Goal: Task Accomplishment & Management: Manage account settings

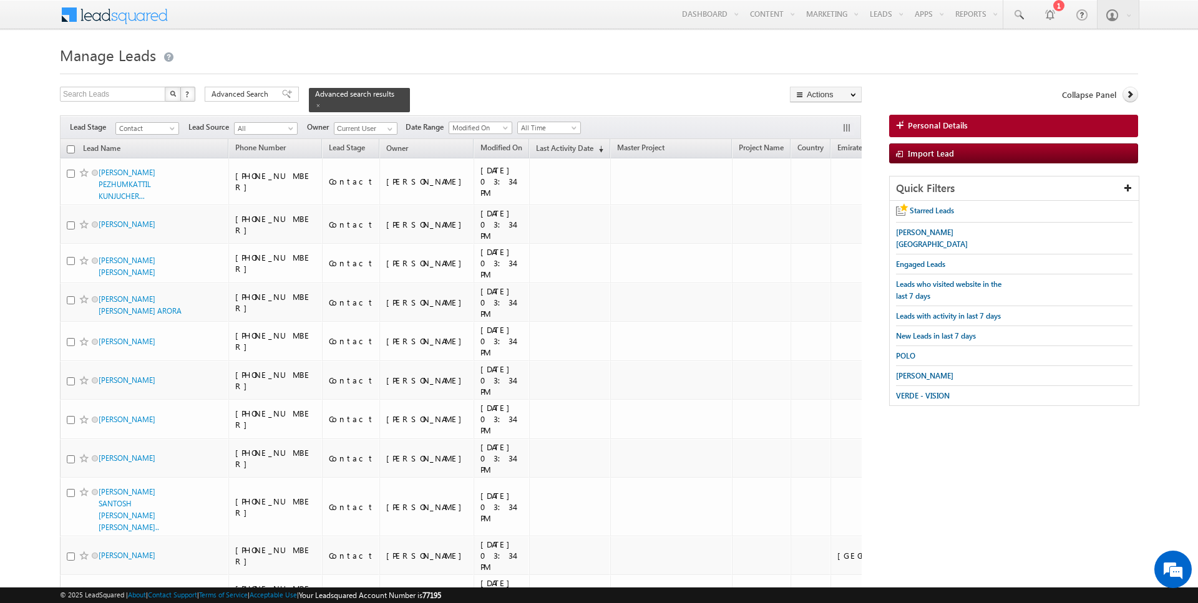
click at [70, 148] on input "checkbox" at bounding box center [71, 149] width 8 height 8
checkbox input "true"
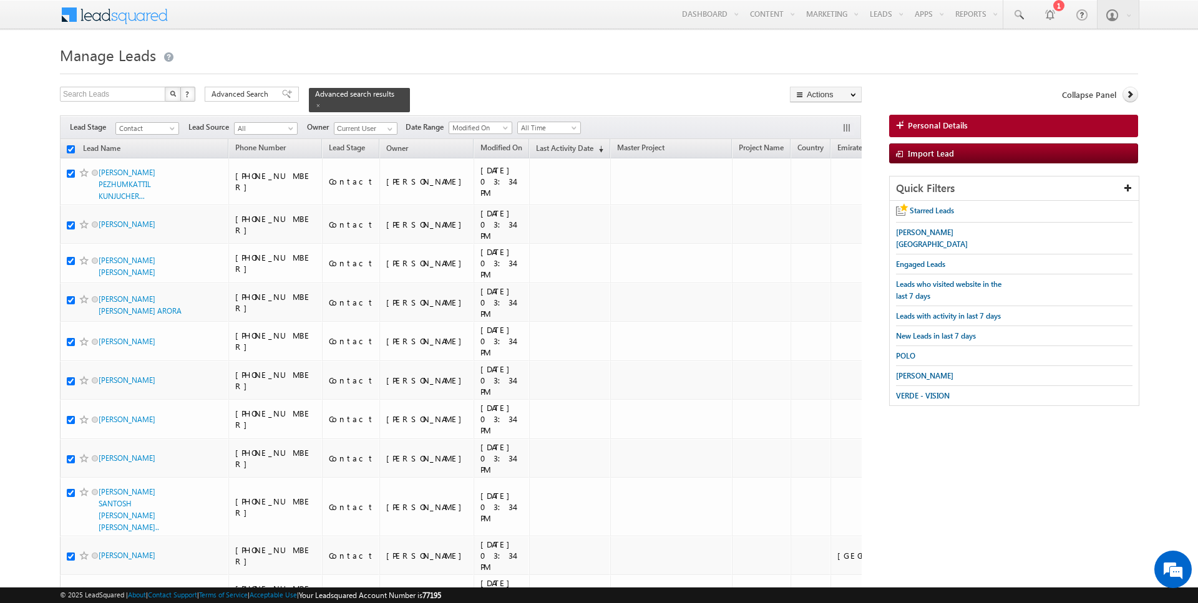
checkbox input "true"
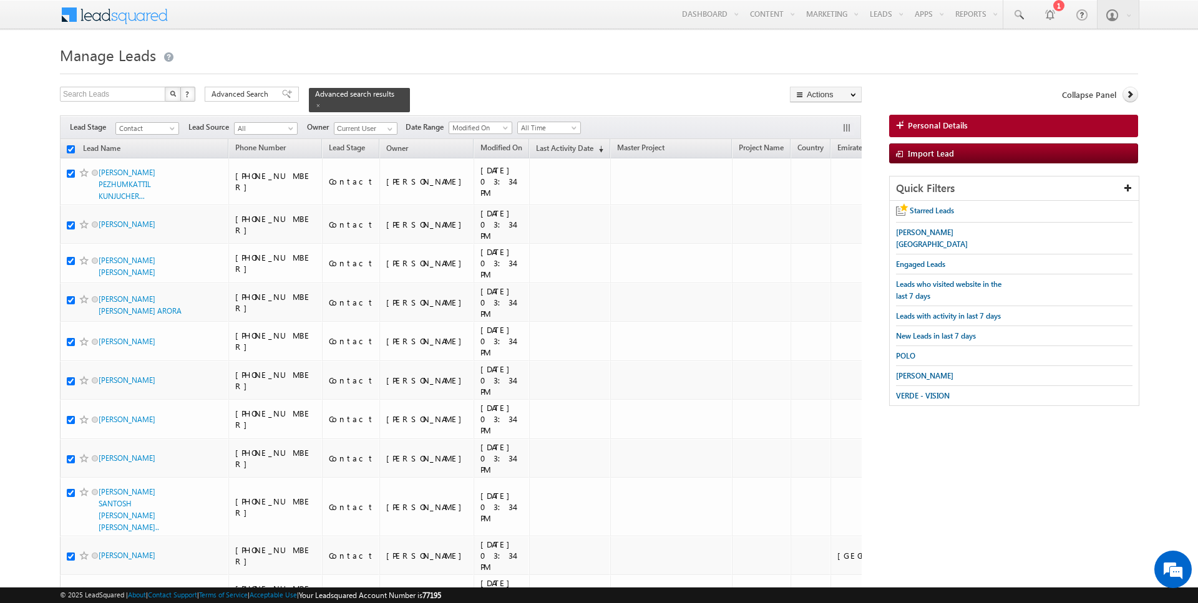
checkbox input "true"
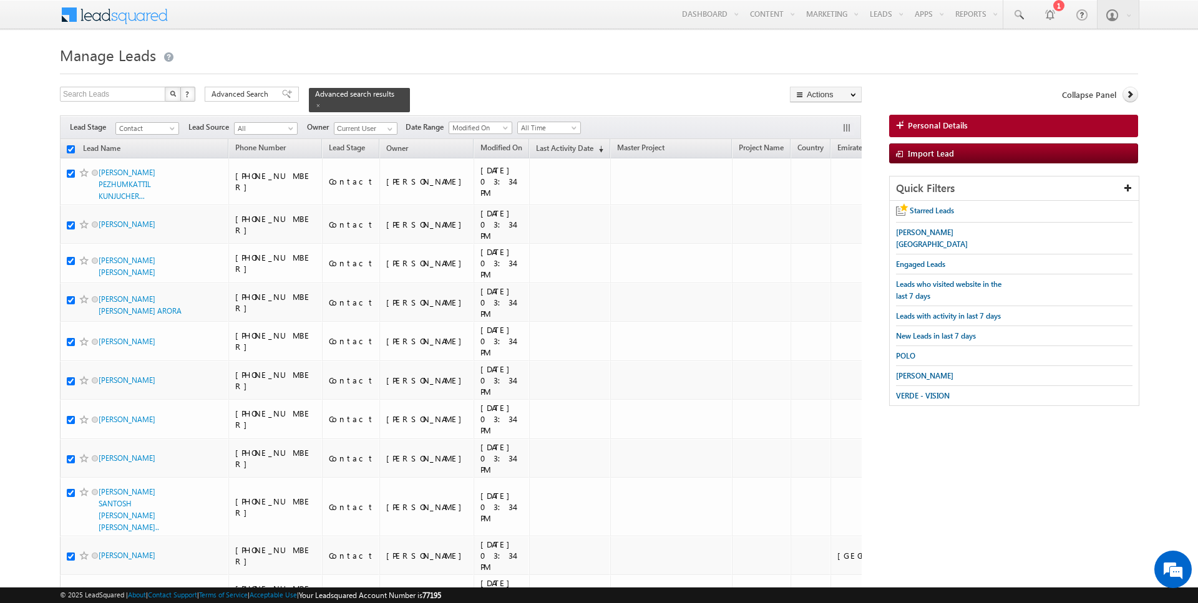
checkbox input "true"
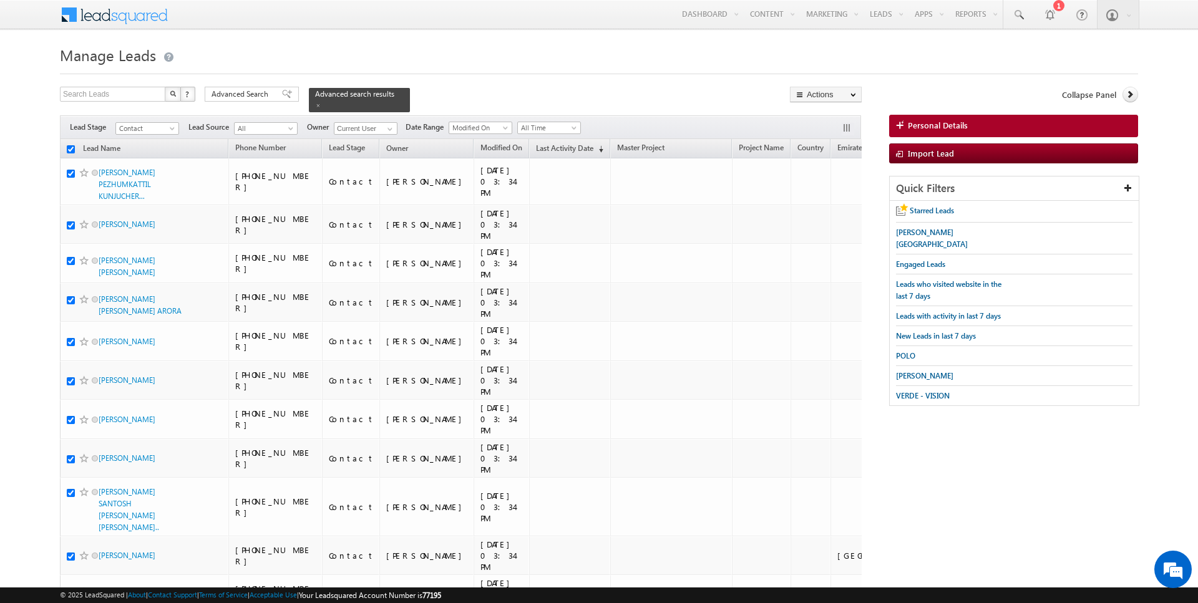
checkbox input "true"
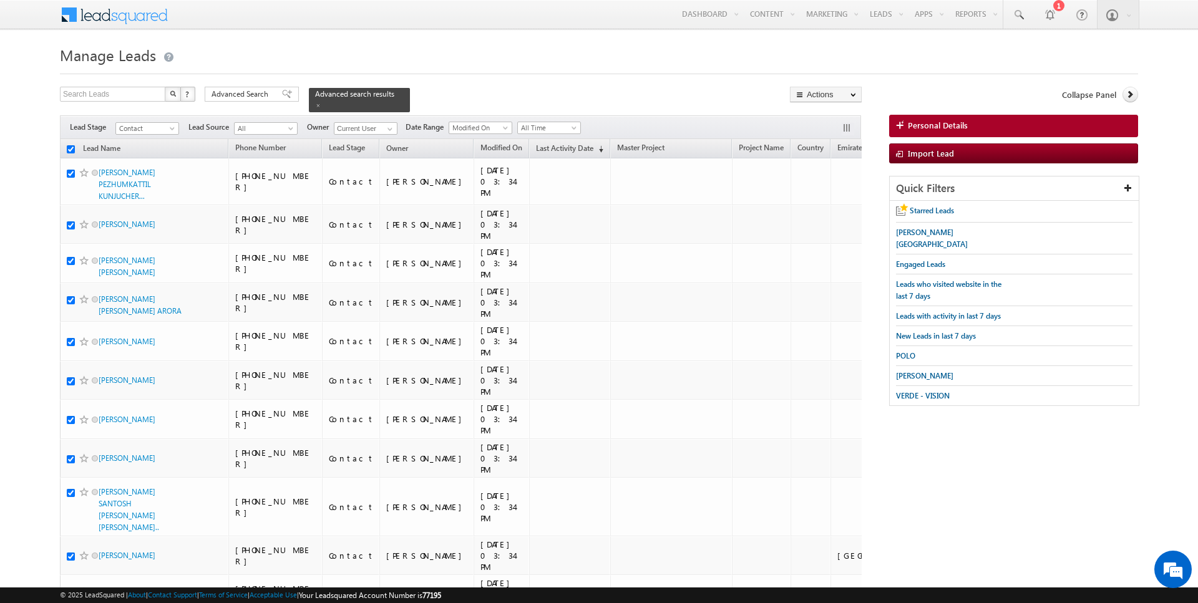
checkbox input "true"
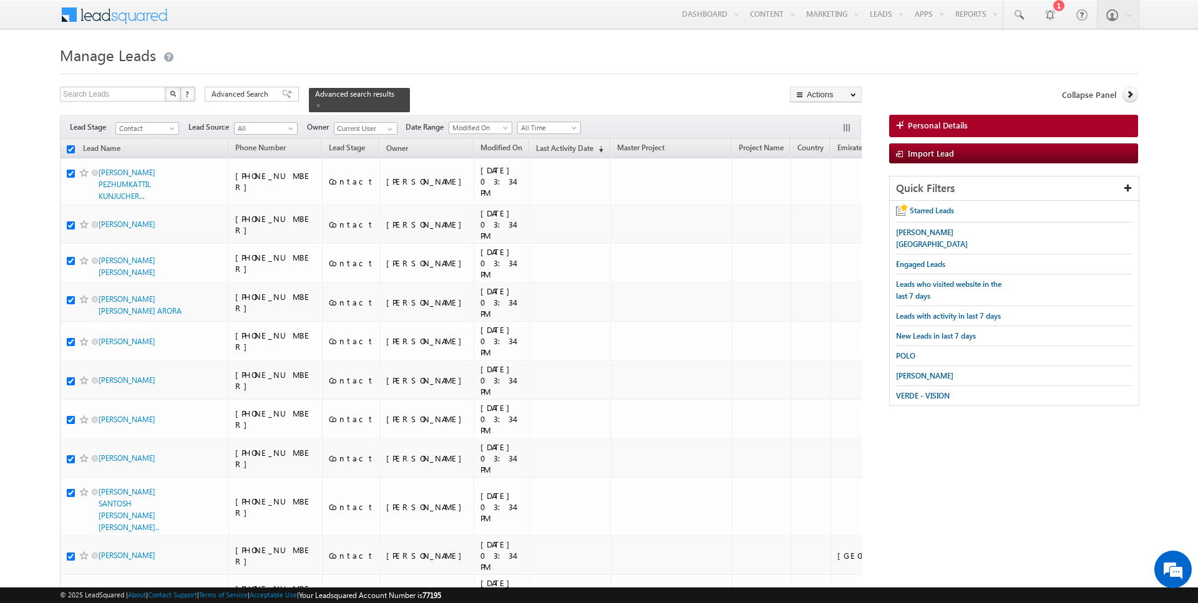
checkbox input "true"
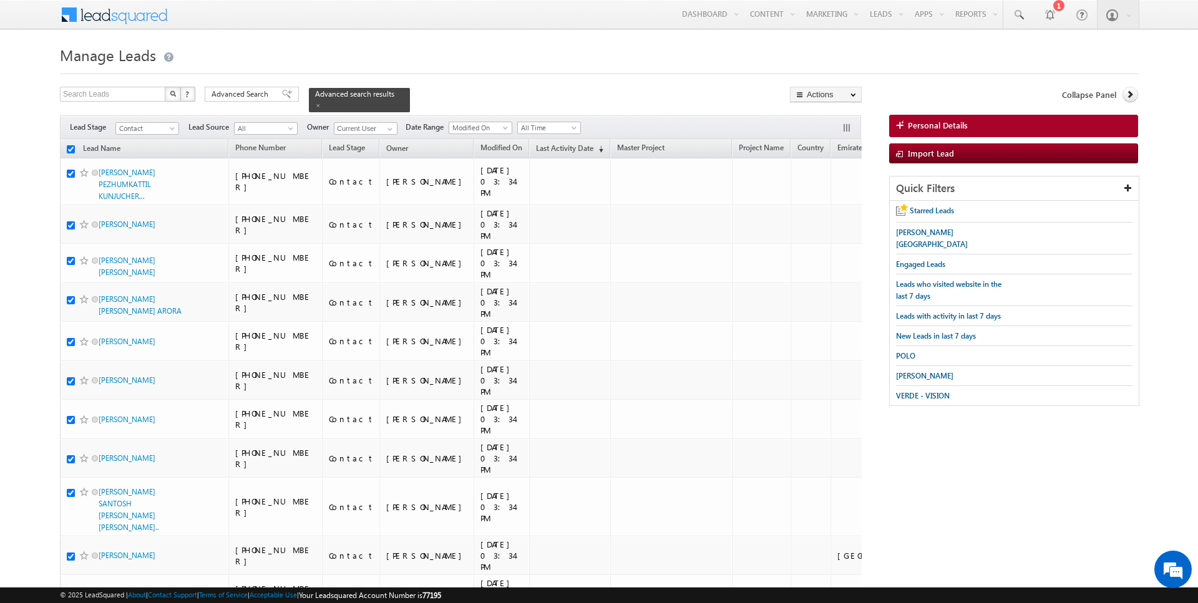
checkbox input "true"
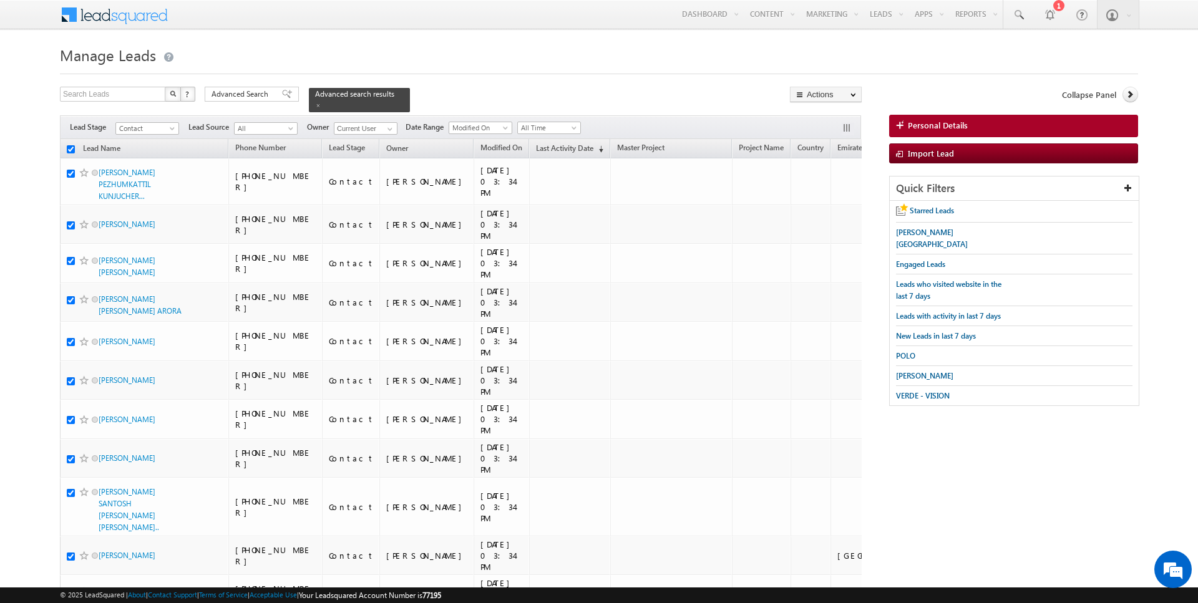
checkbox input "true"
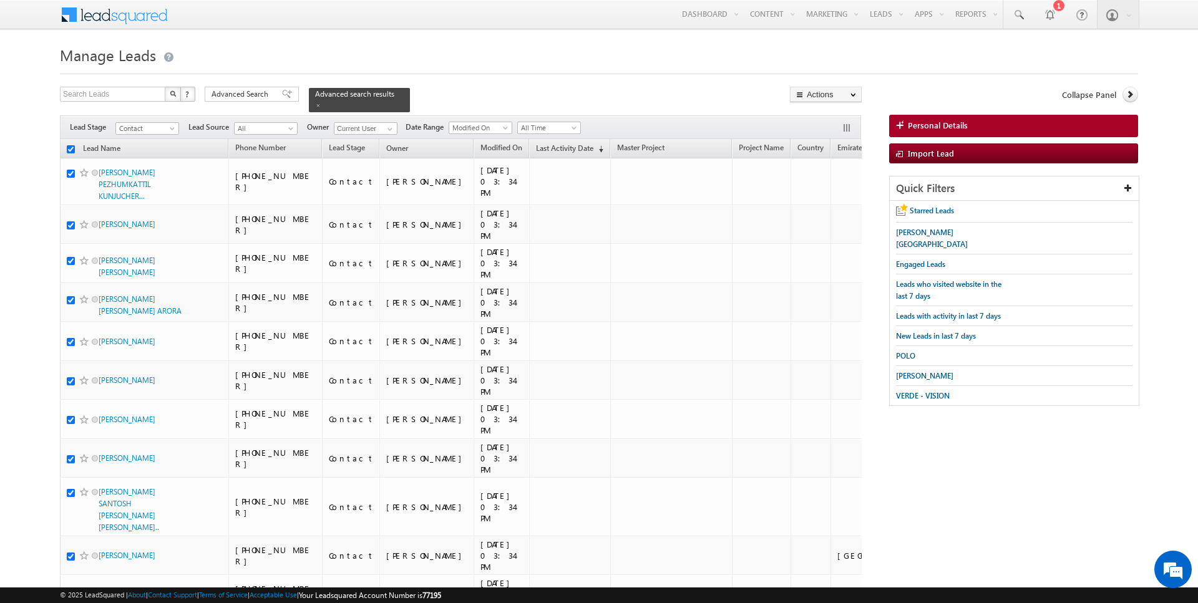
checkbox input "true"
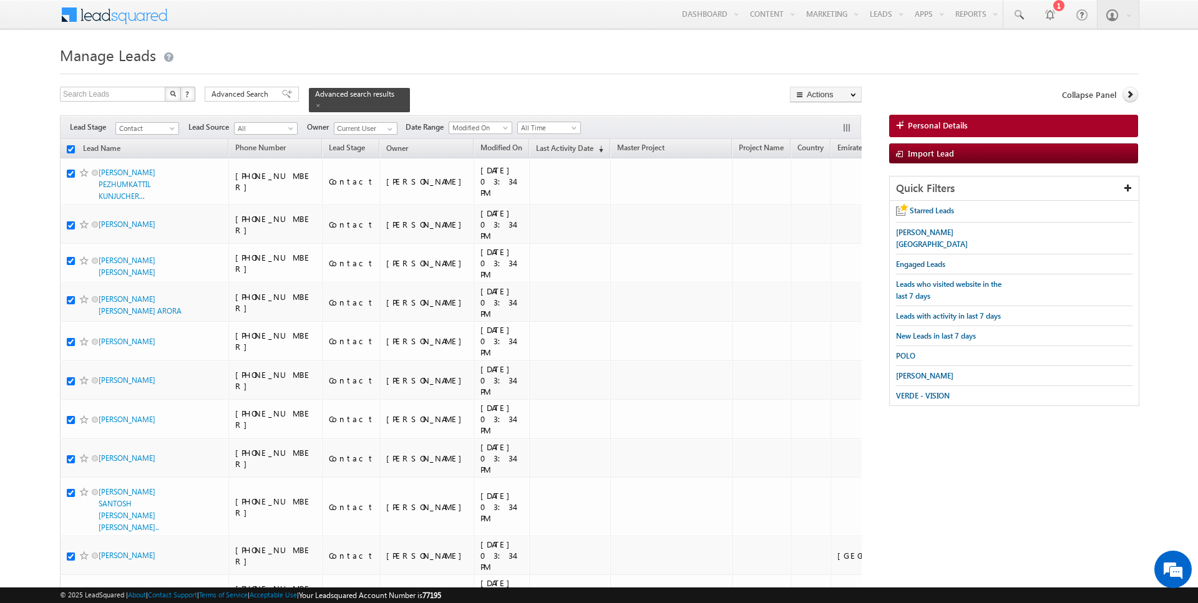
checkbox input "true"
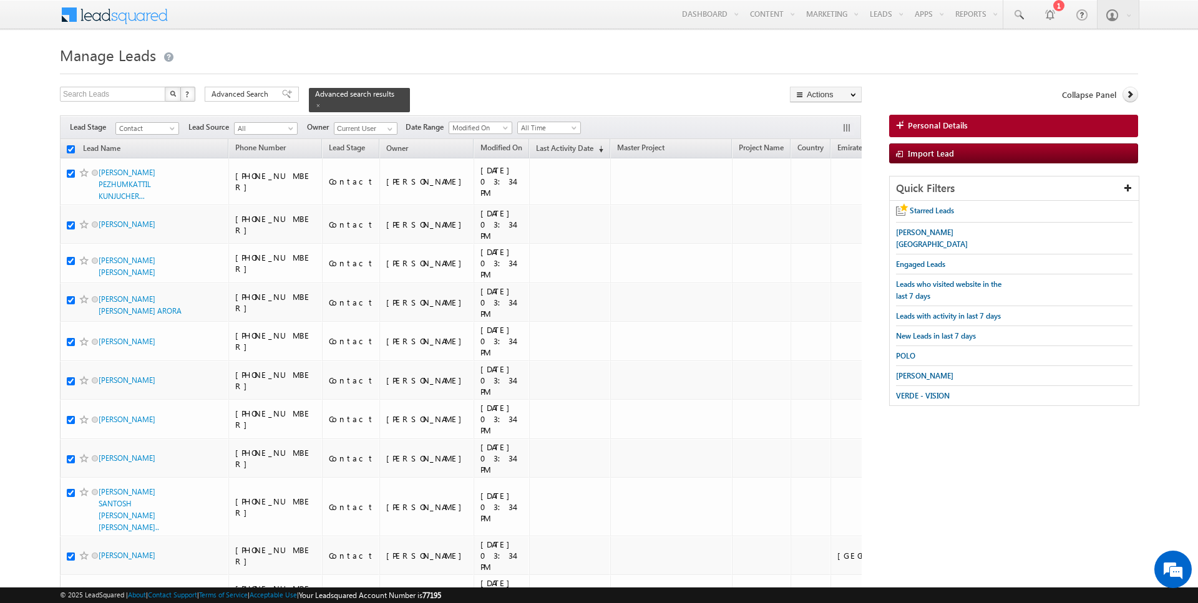
checkbox input "true"
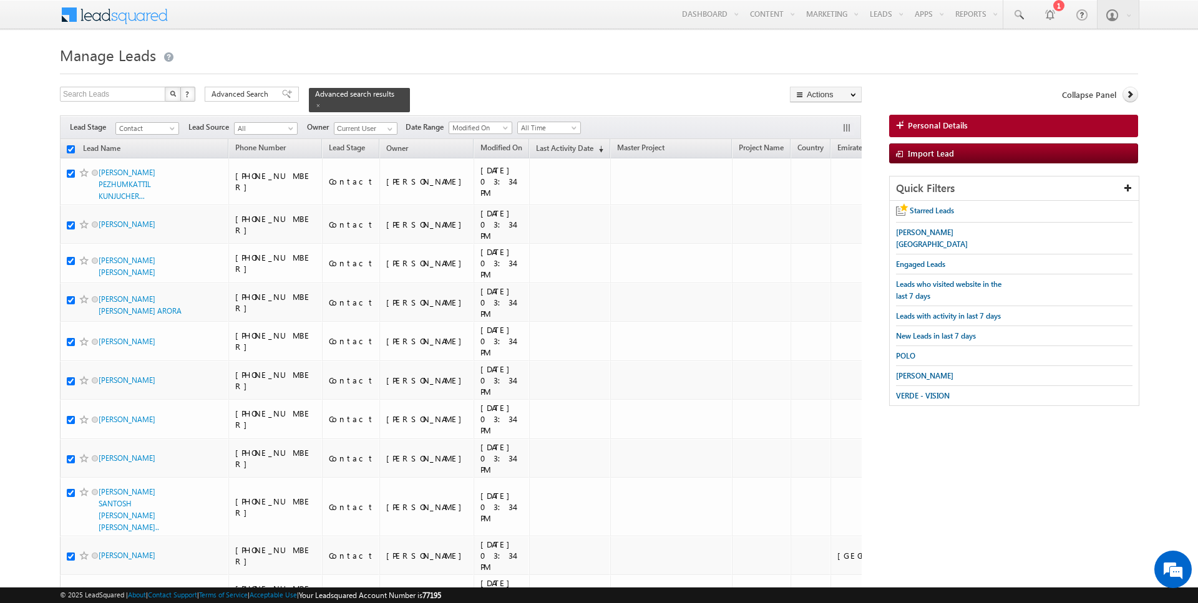
checkbox input "true"
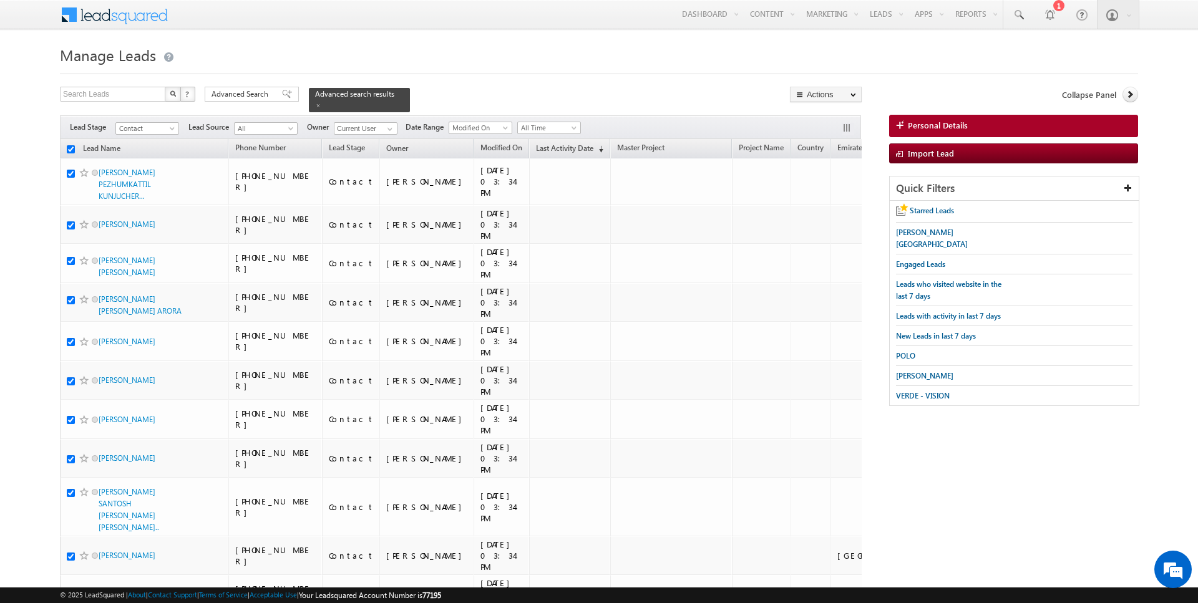
checkbox input "true"
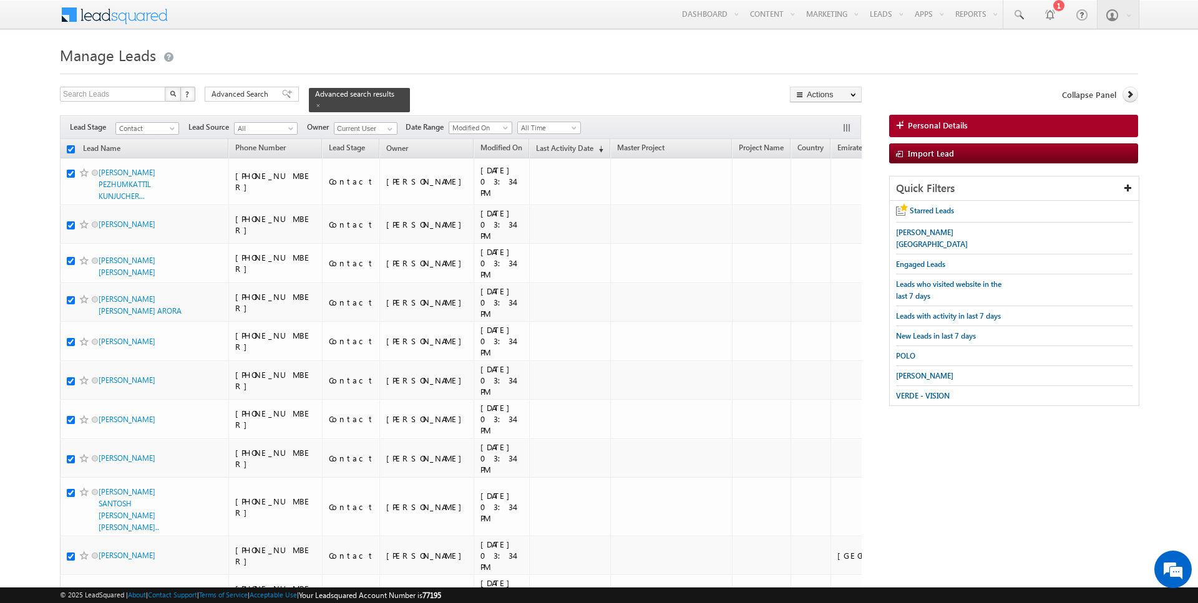
checkbox input "true"
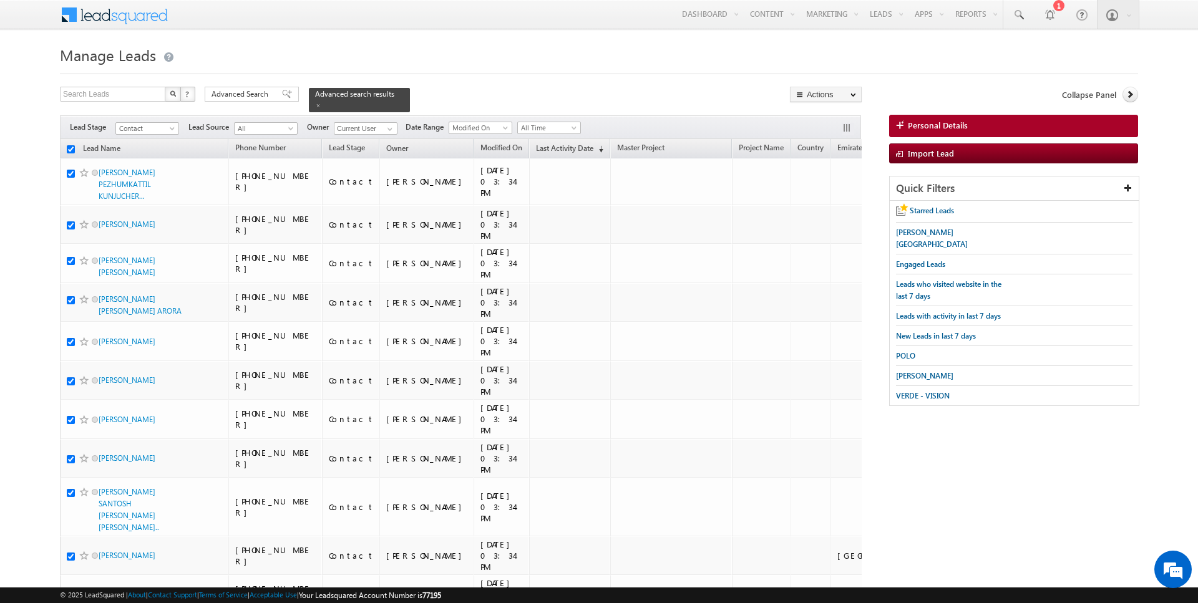
checkbox input "true"
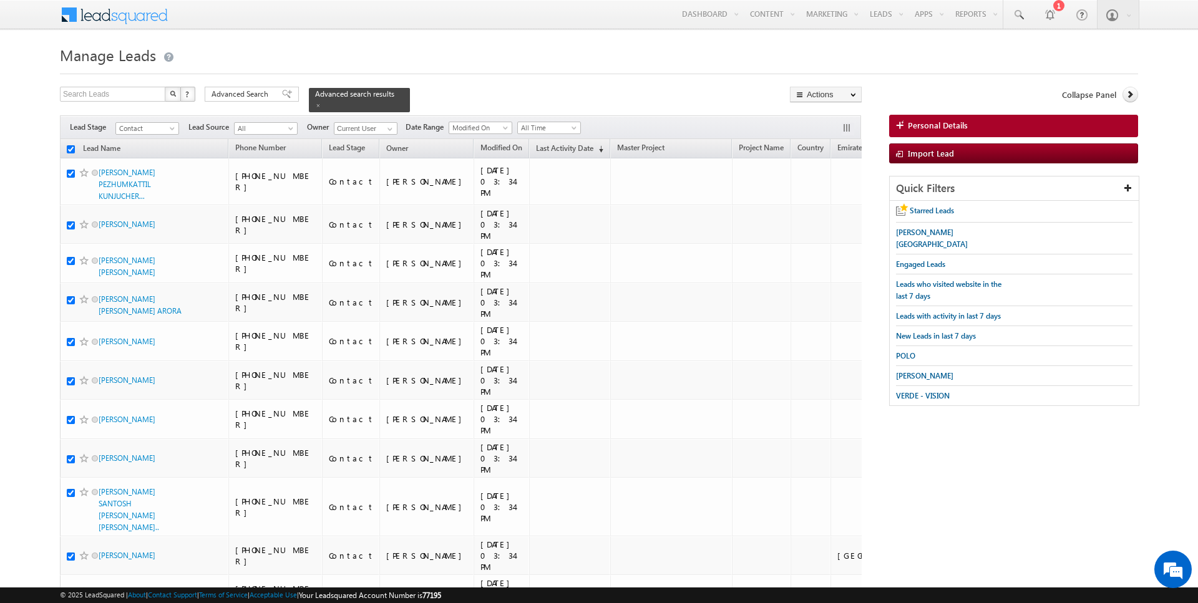
checkbox input "true"
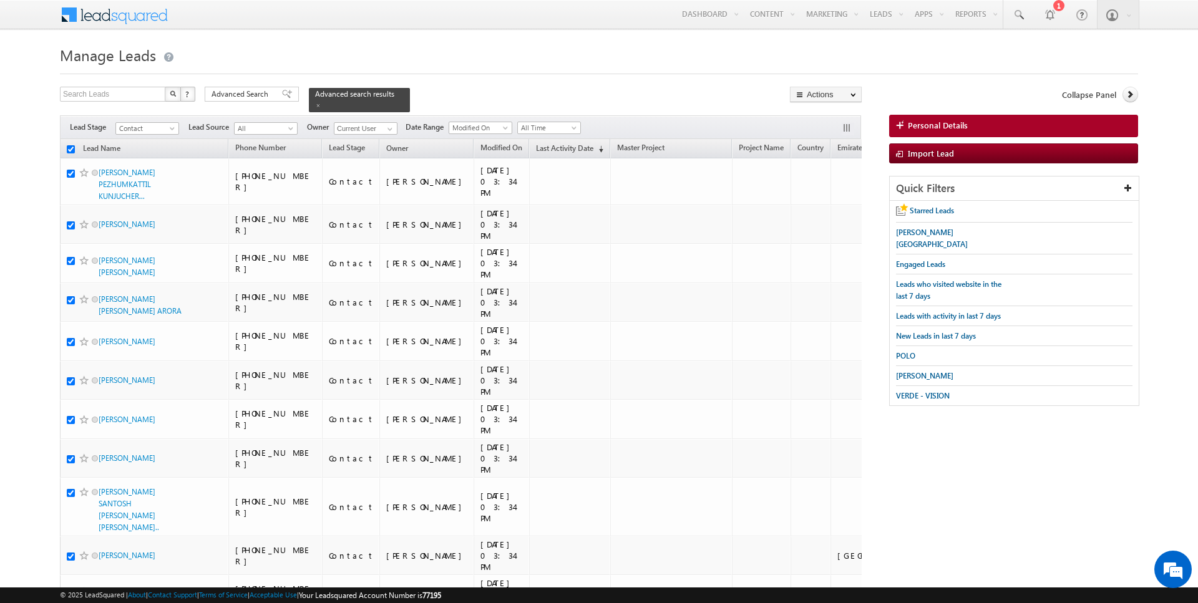
checkbox input "true"
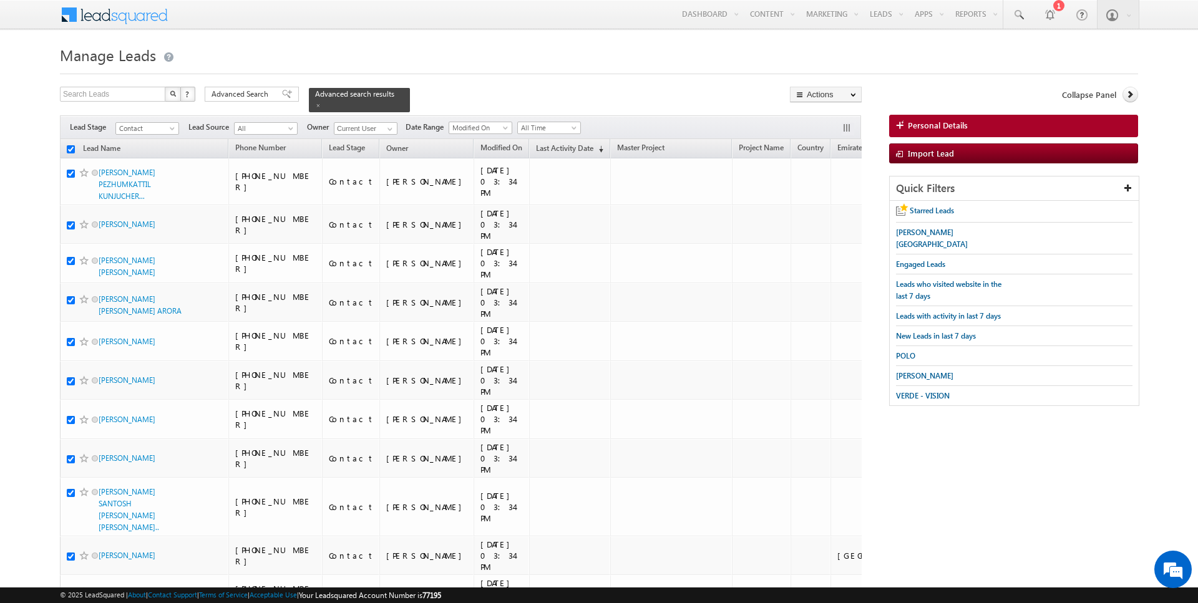
checkbox input "true"
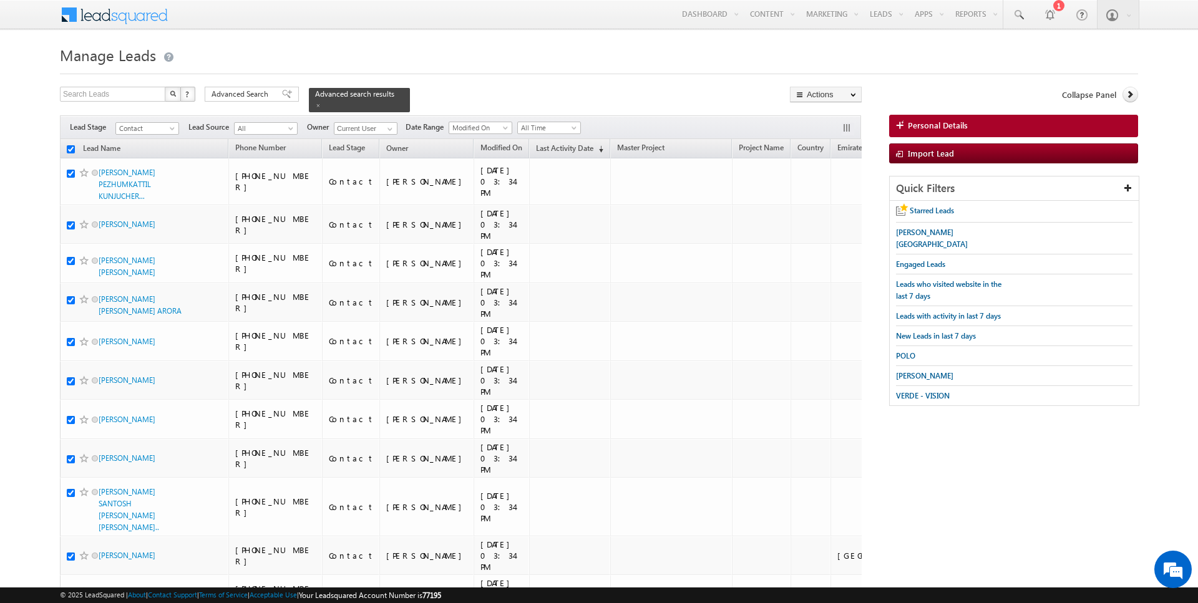
checkbox input "true"
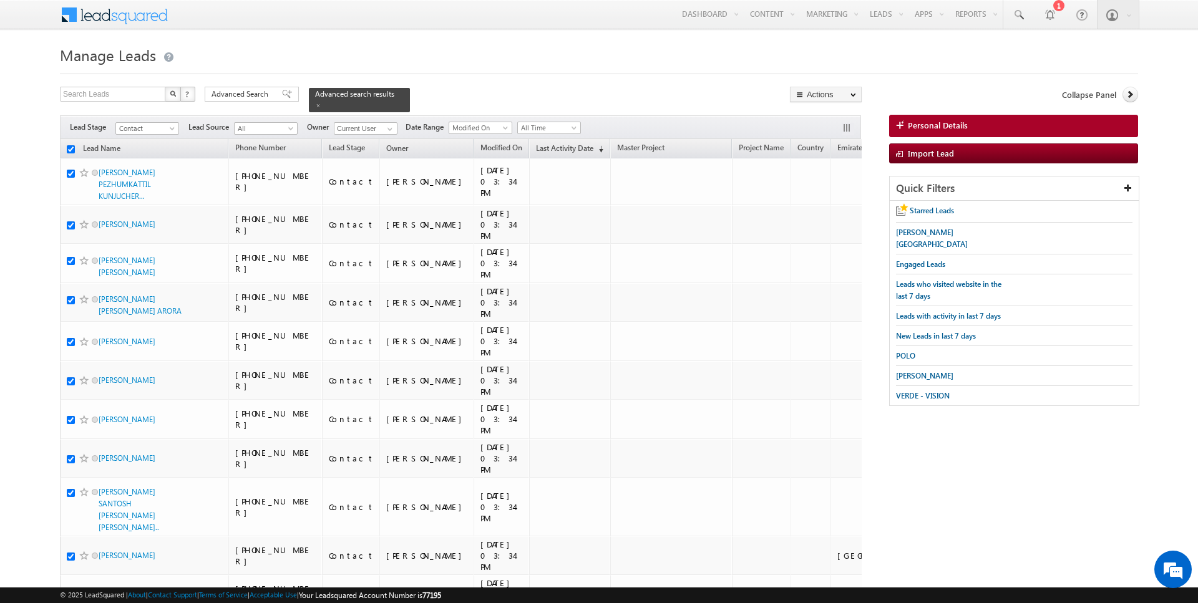
checkbox input "true"
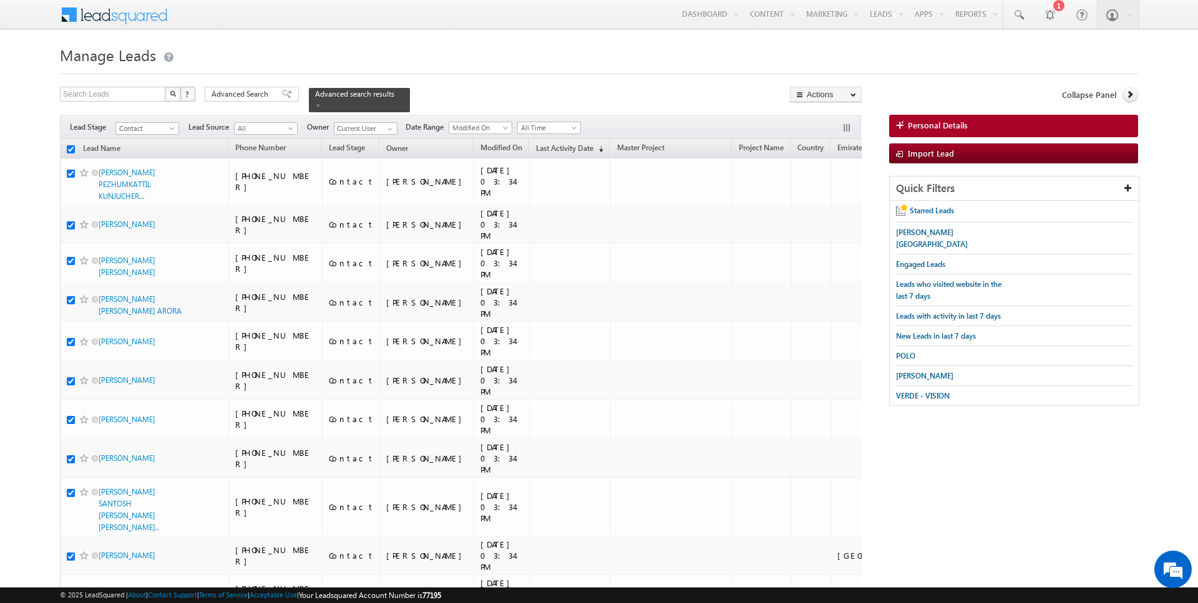
checkbox input "true"
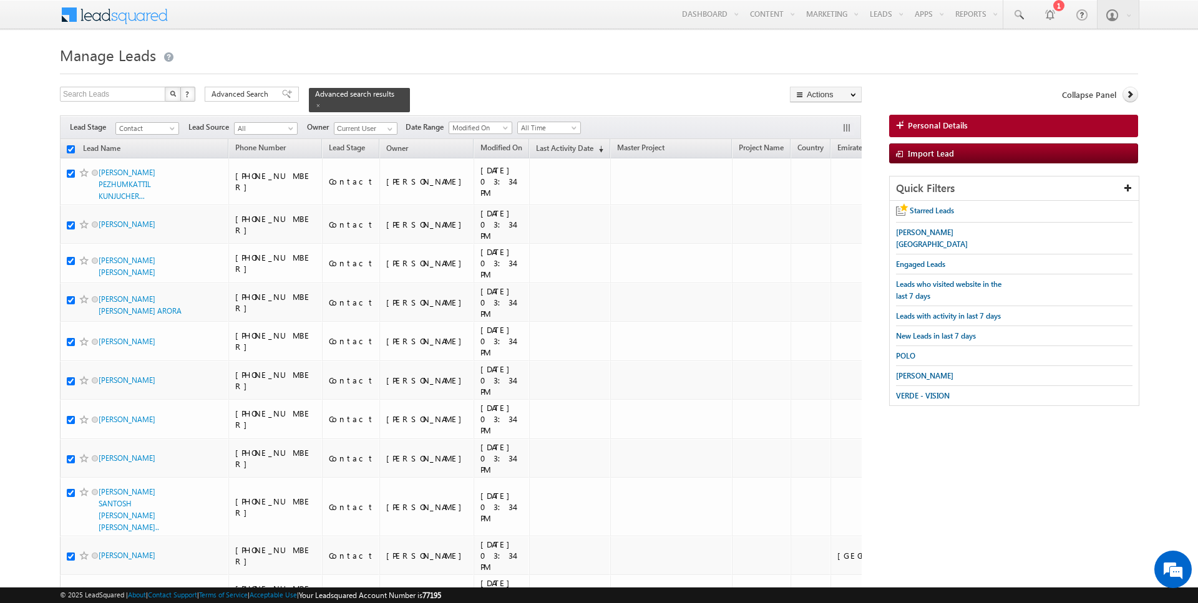
checkbox input "true"
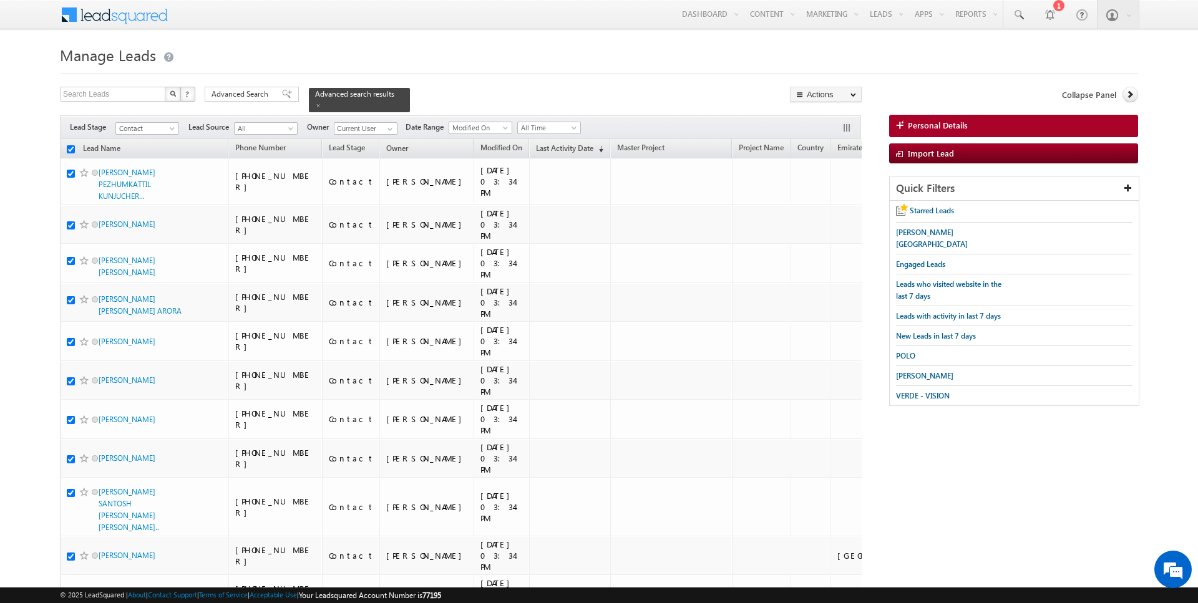
checkbox input "true"
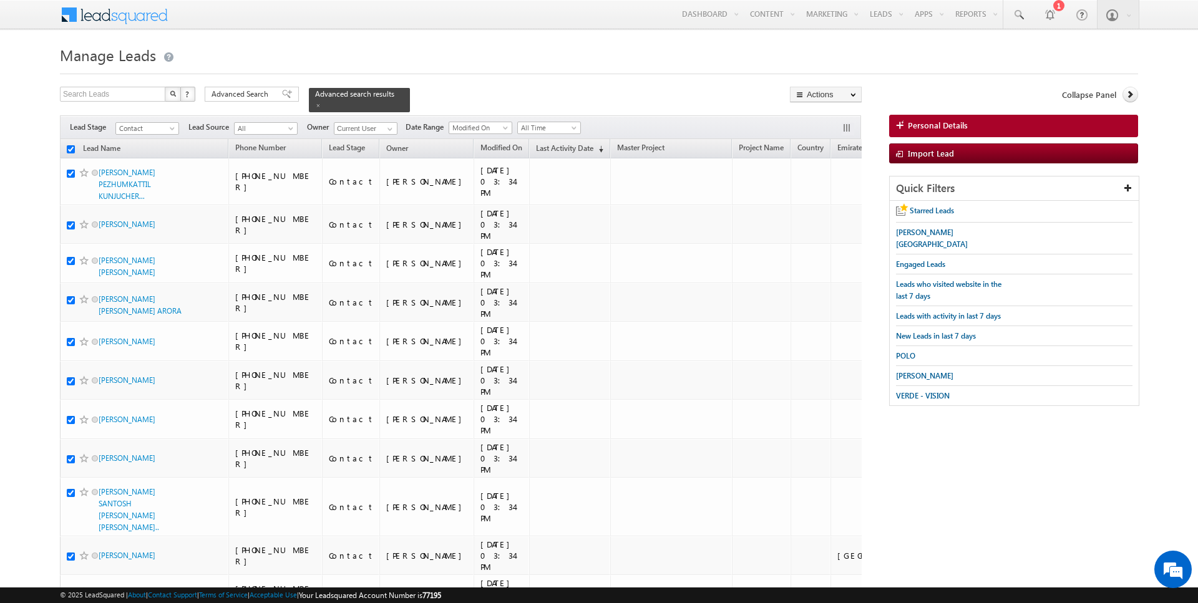
checkbox input "true"
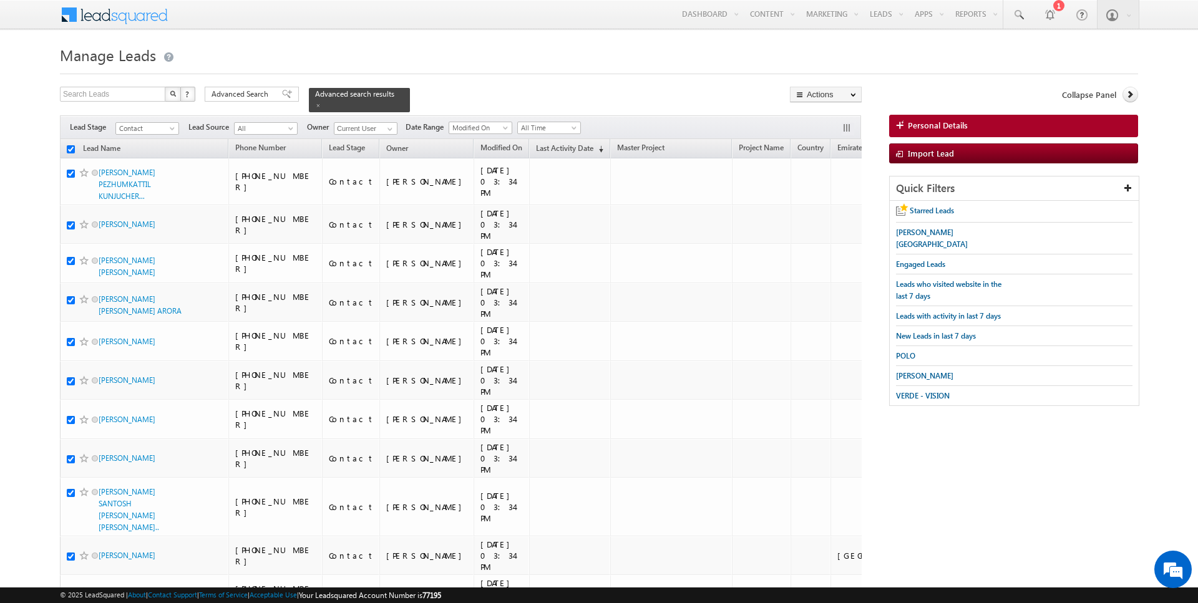
checkbox input "true"
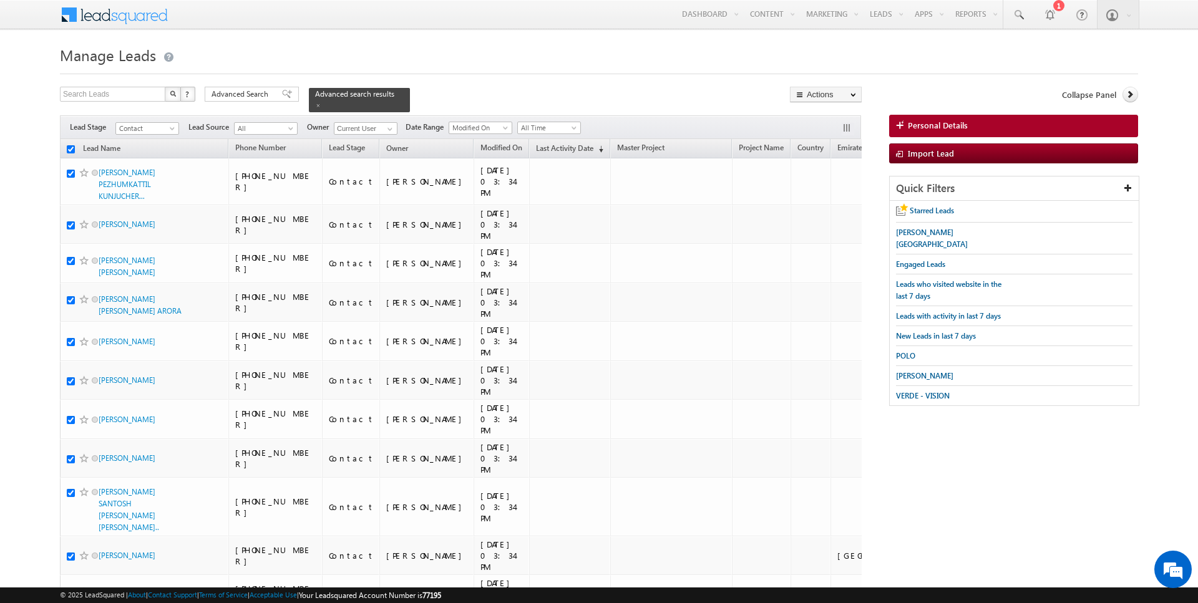
checkbox input "true"
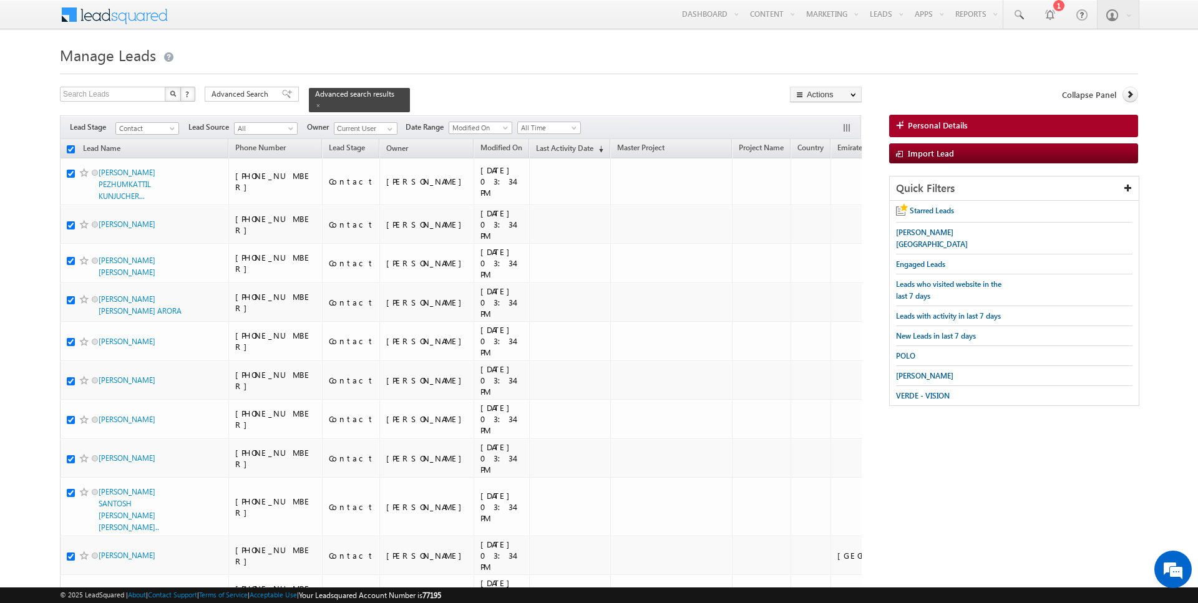
checkbox input "true"
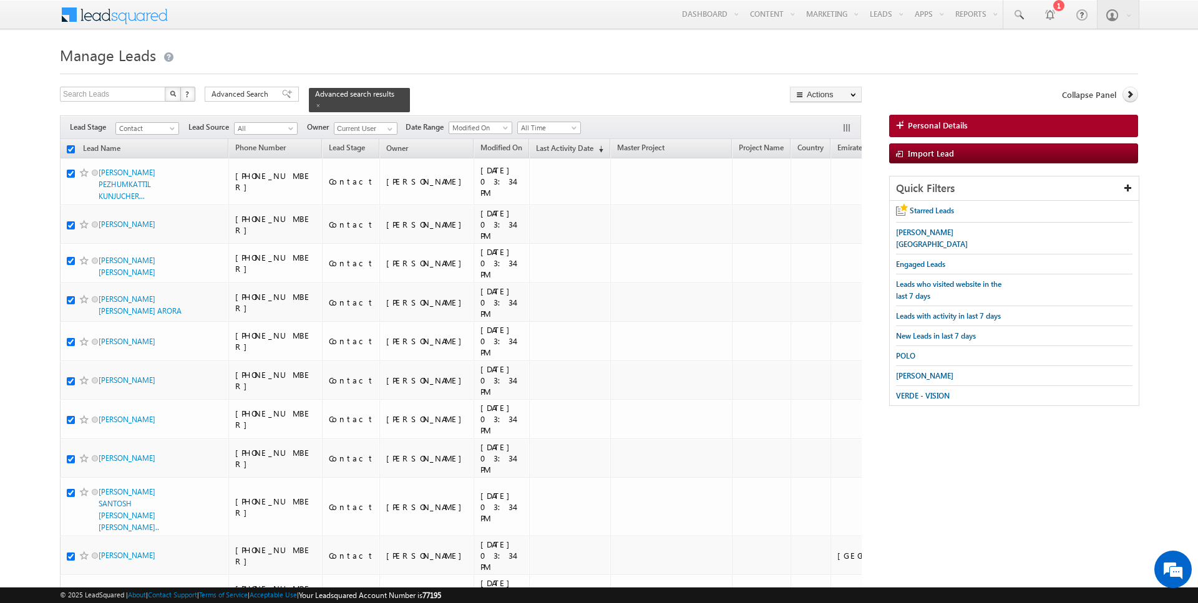
checkbox input "true"
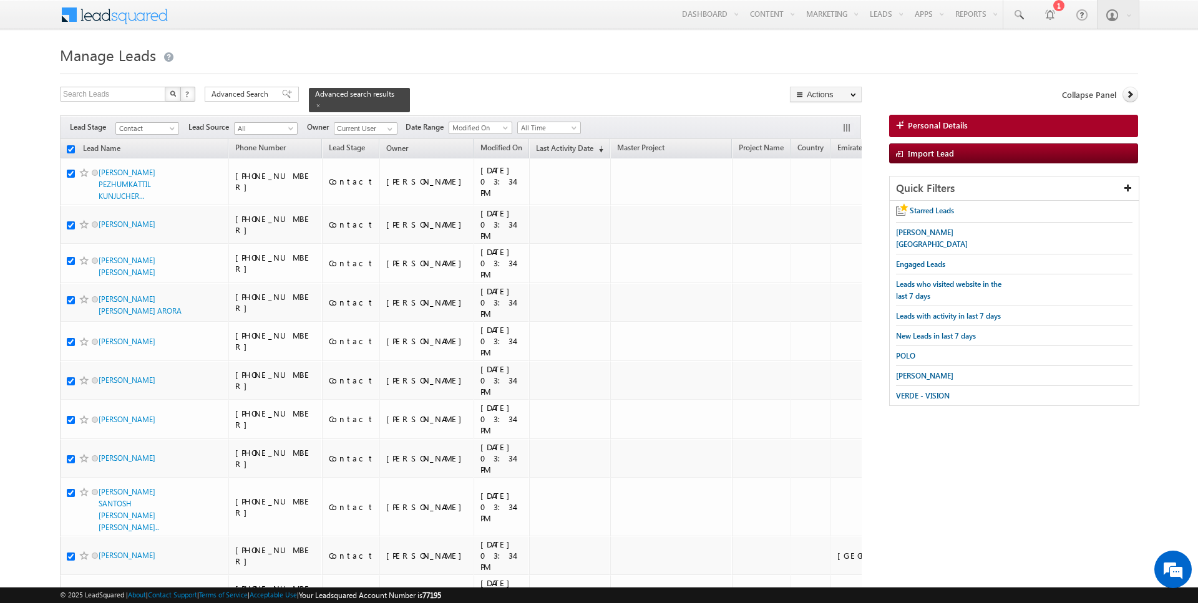
checkbox input "true"
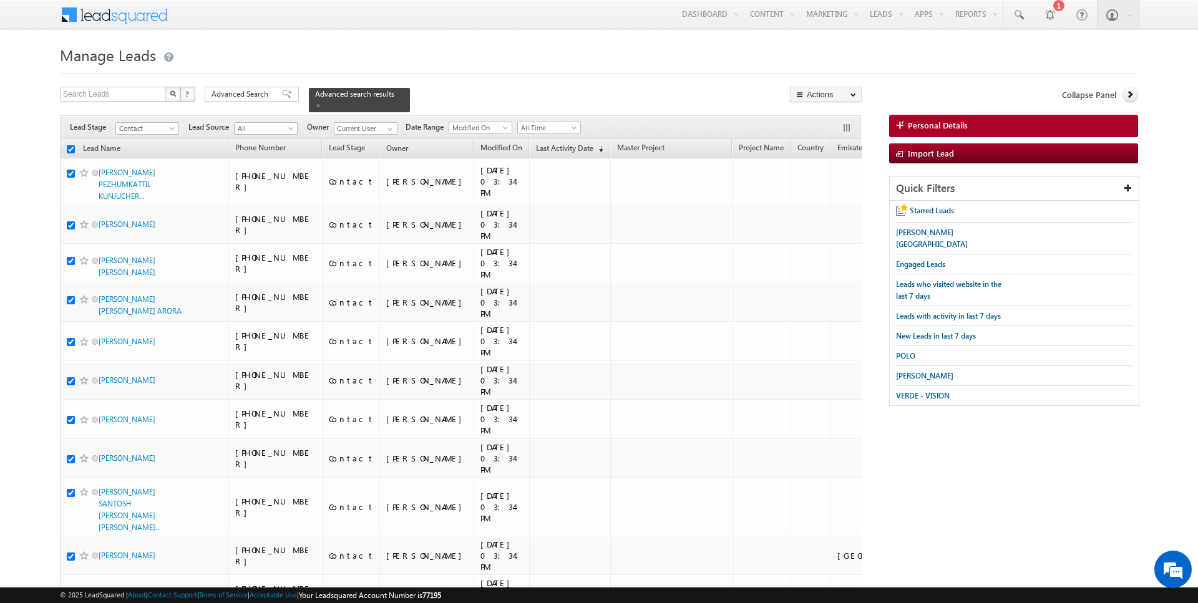
checkbox input "true"
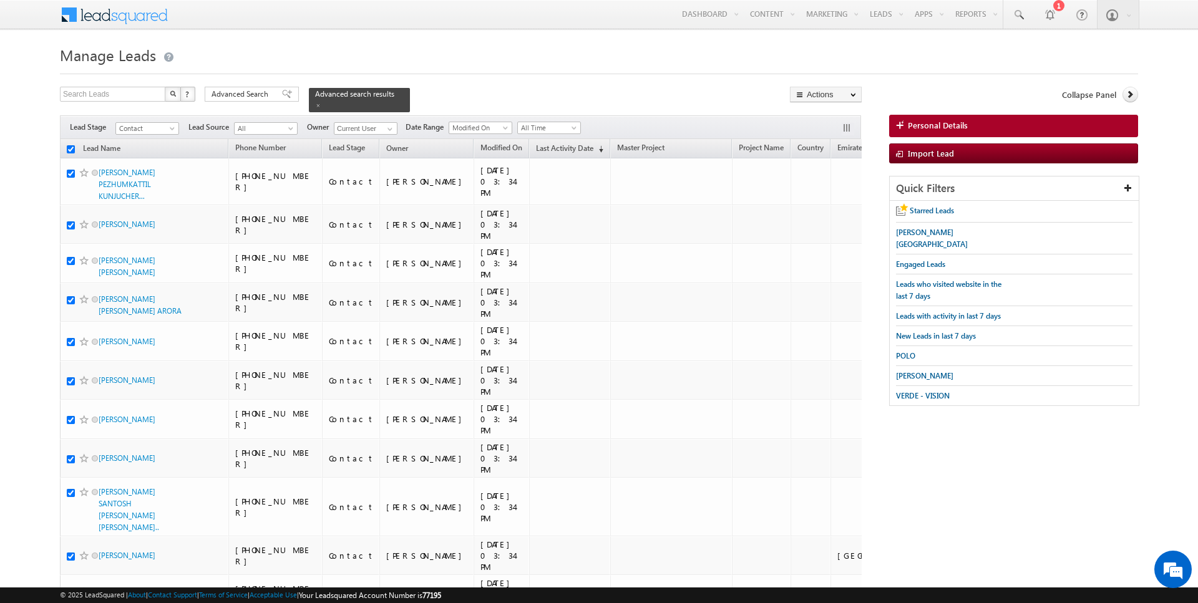
checkbox input "true"
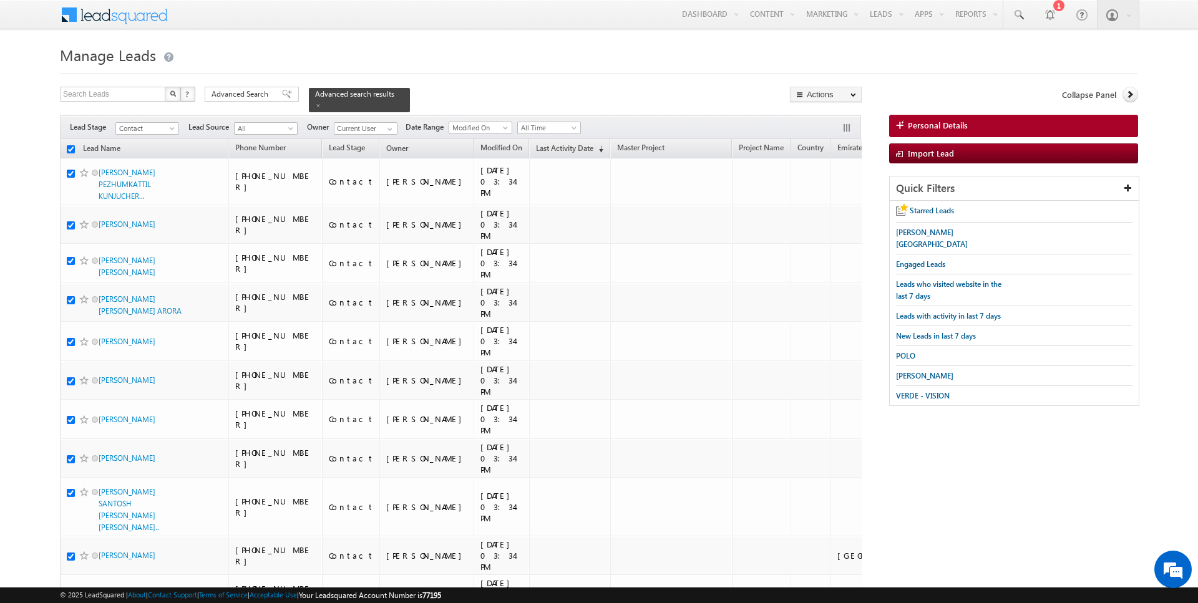
checkbox input "true"
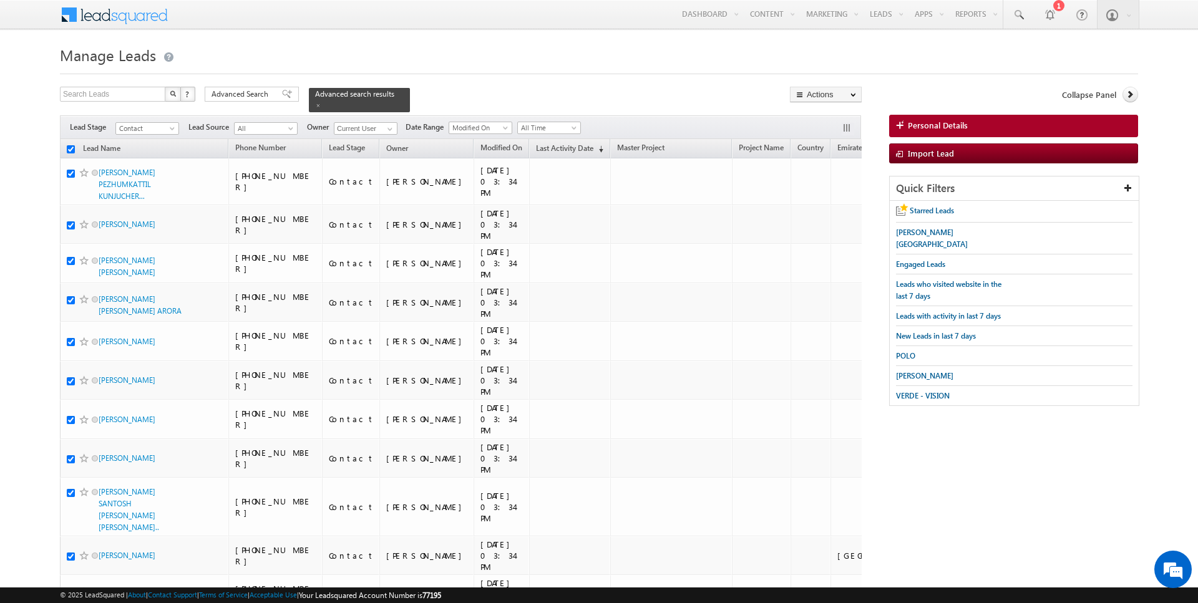
checkbox input "true"
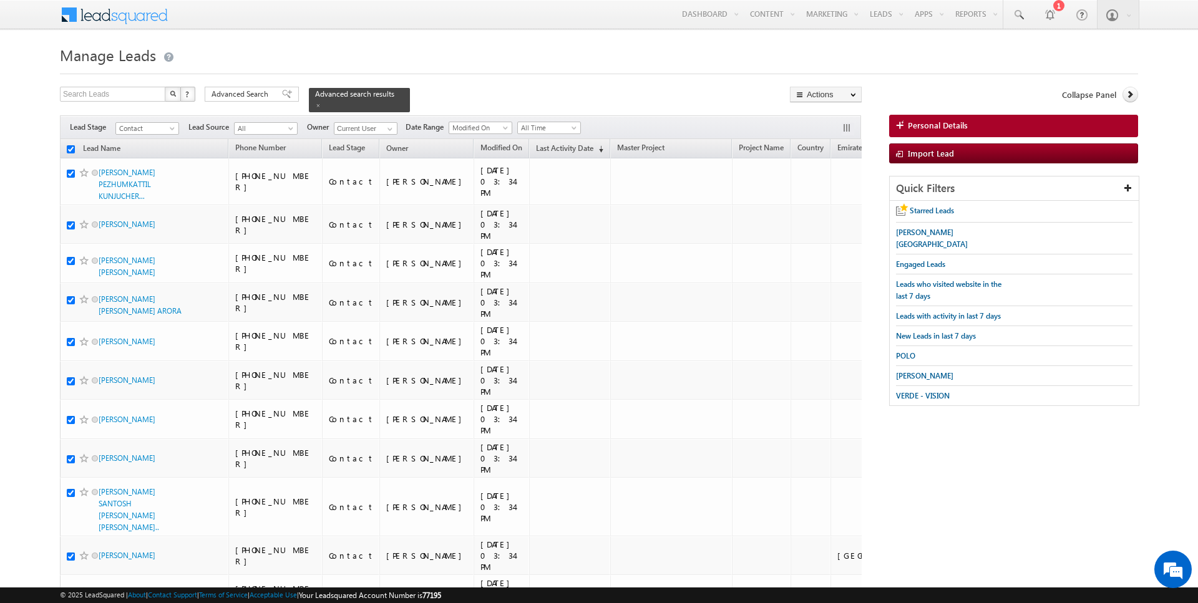
checkbox input "true"
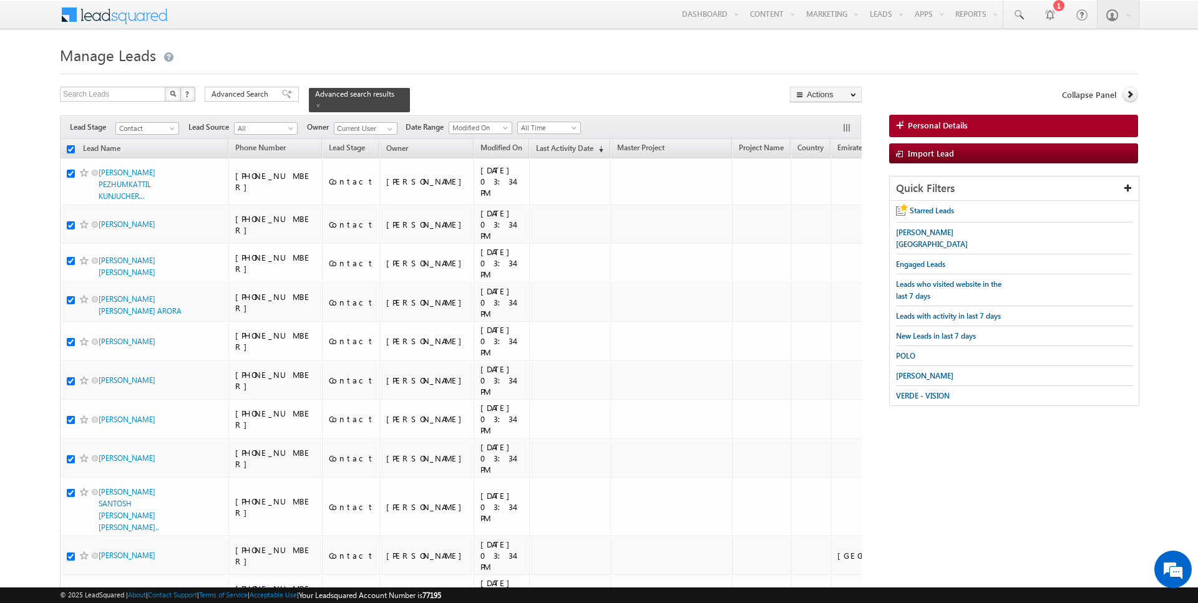
checkbox input "true"
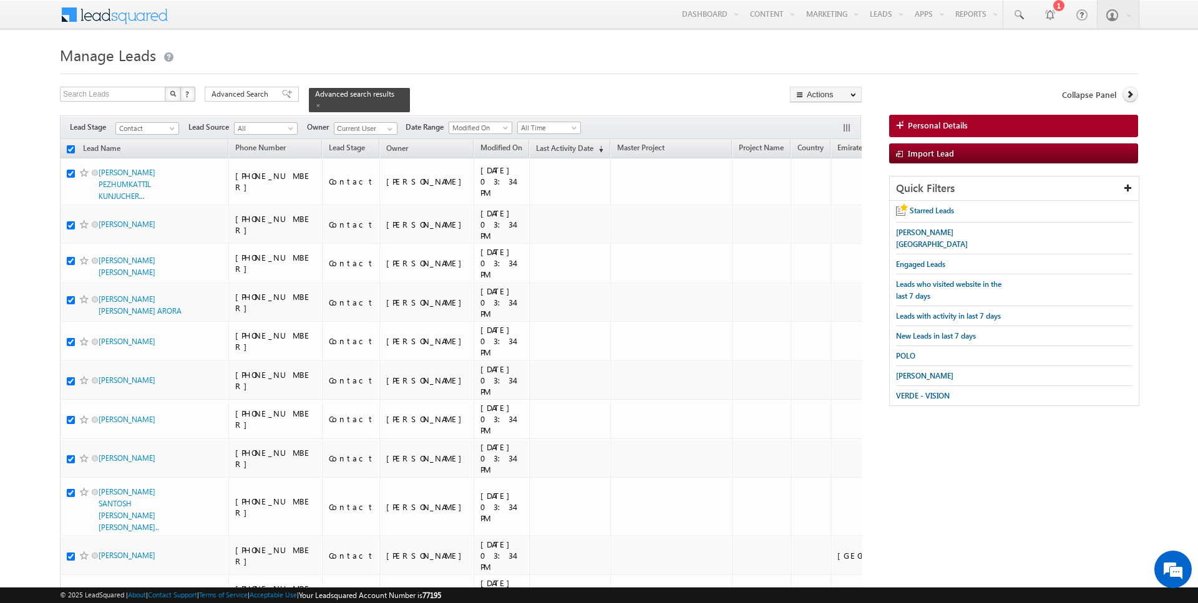
checkbox input "true"
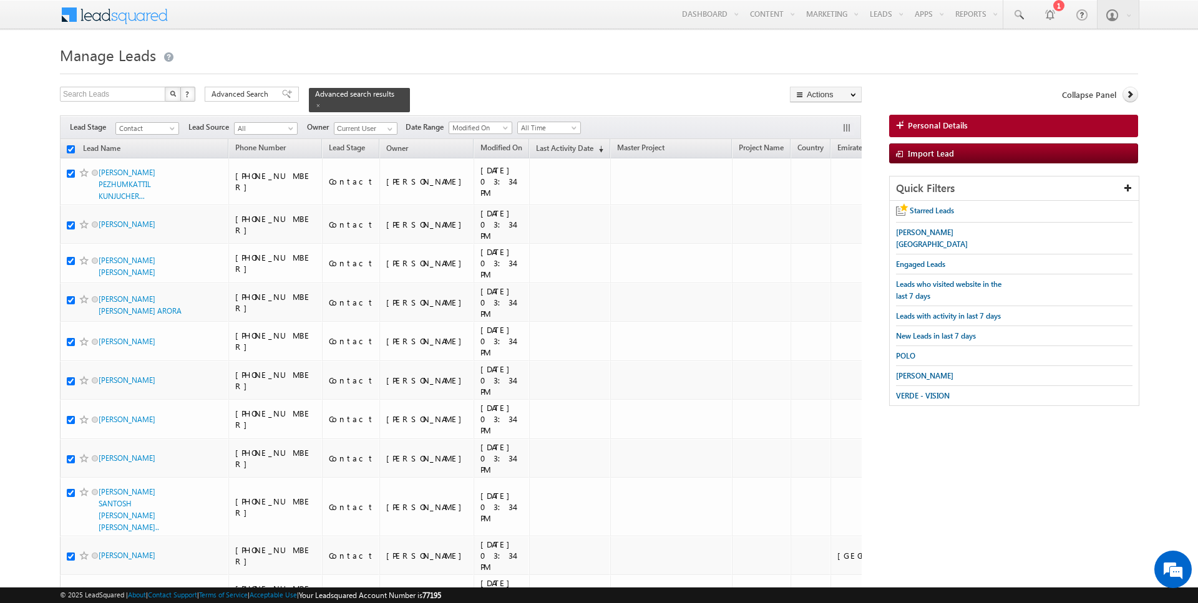
checkbox input "true"
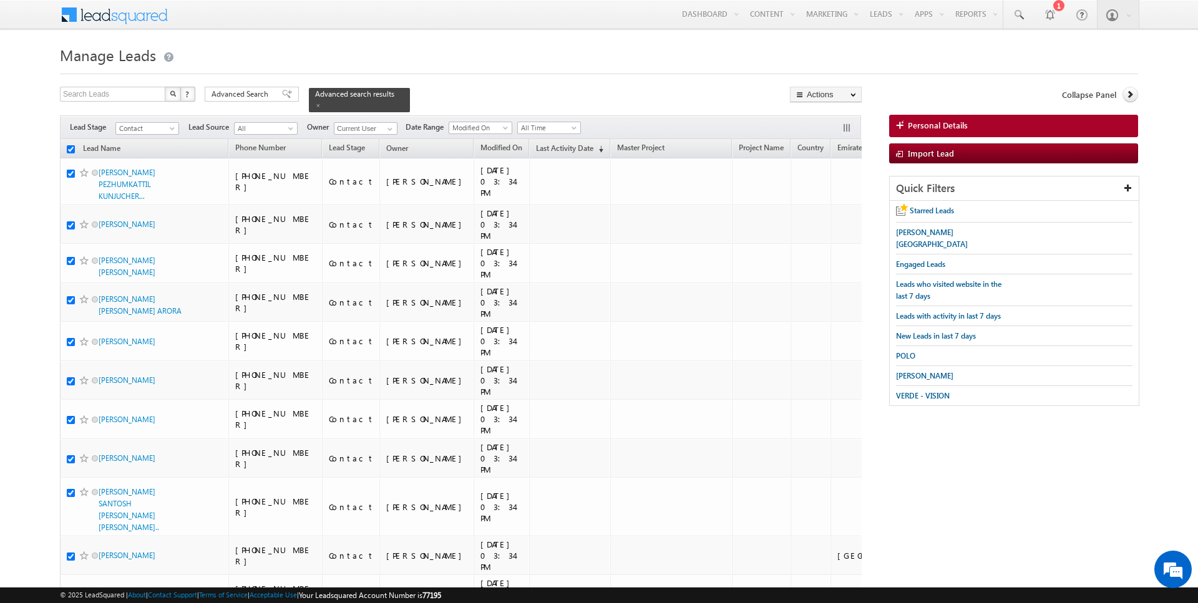
checkbox input "true"
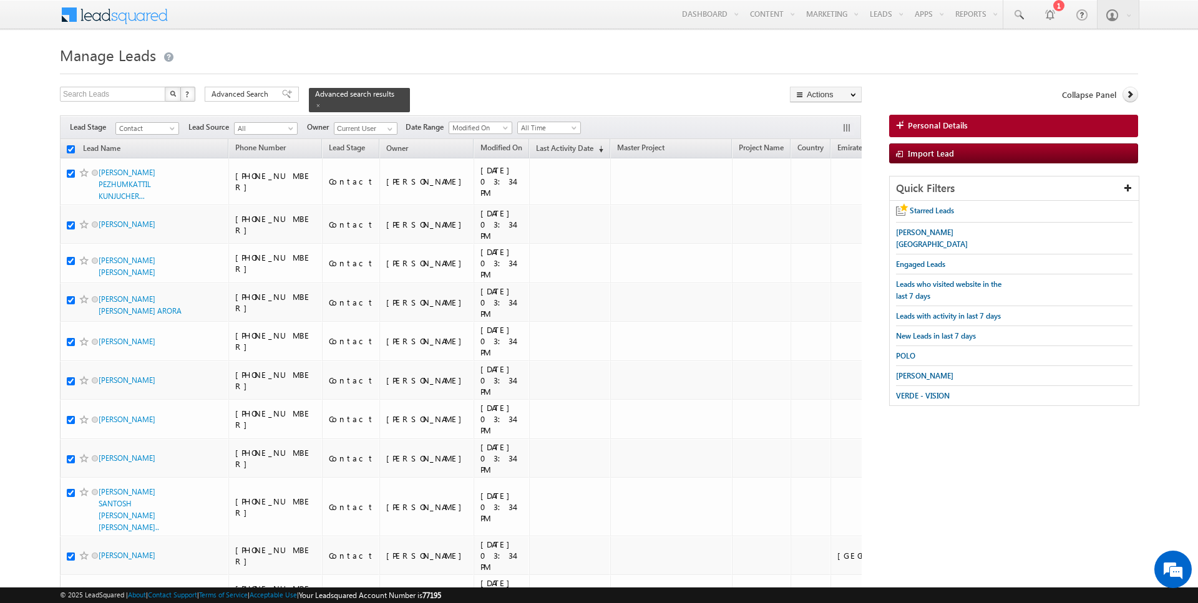
checkbox input "true"
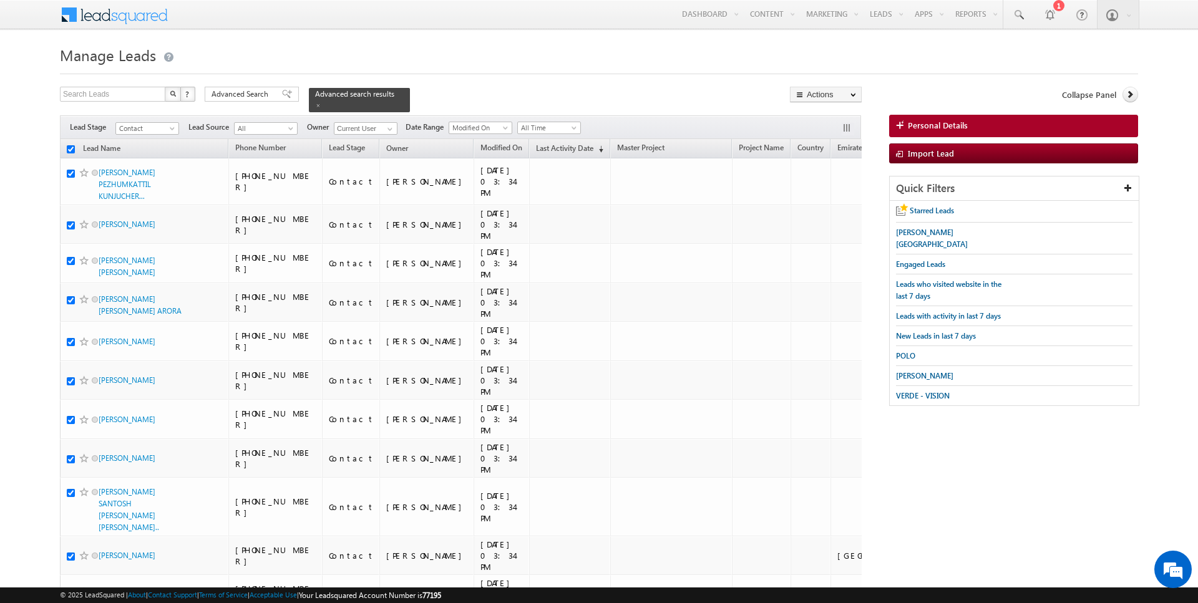
checkbox input "true"
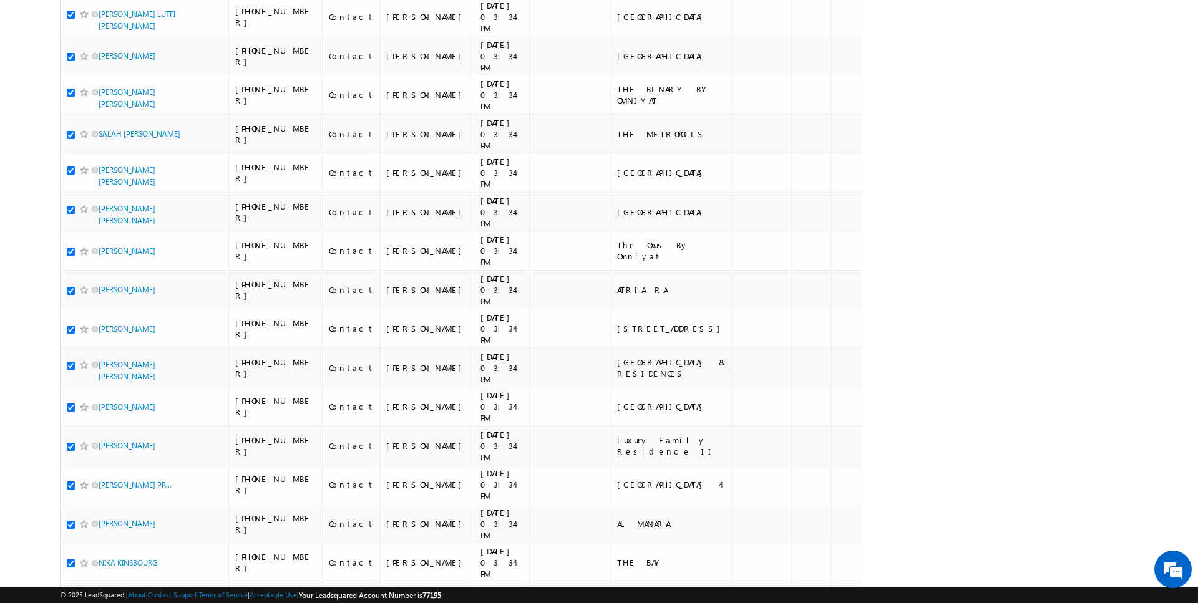
scroll to position [6114, 0]
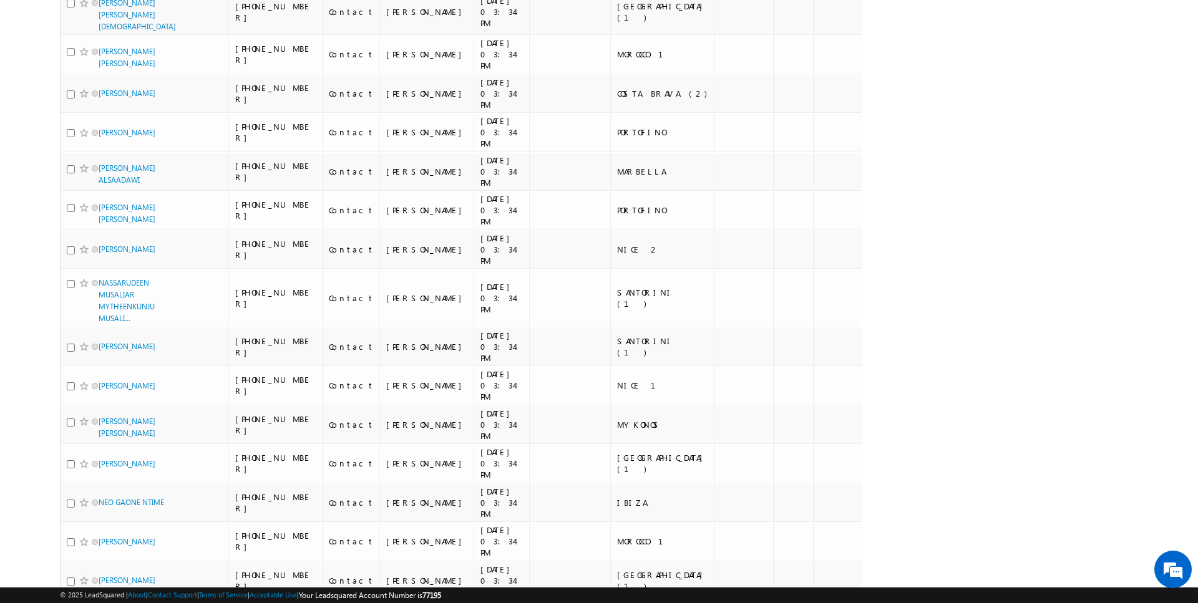
scroll to position [0, 0]
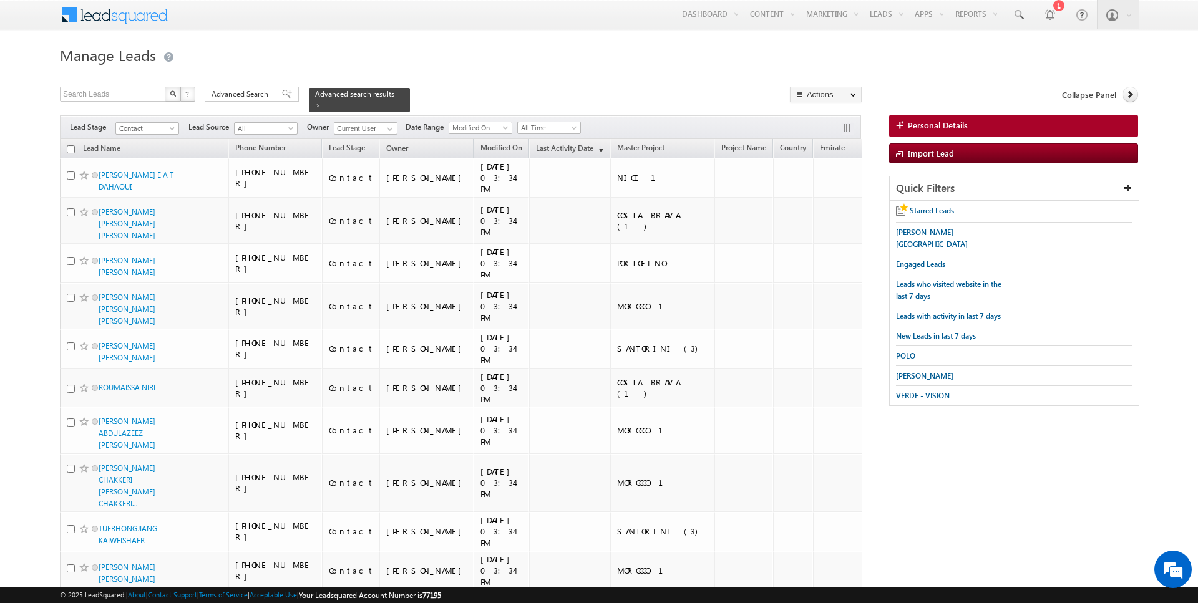
click at [70, 149] on input "checkbox" at bounding box center [71, 149] width 8 height 8
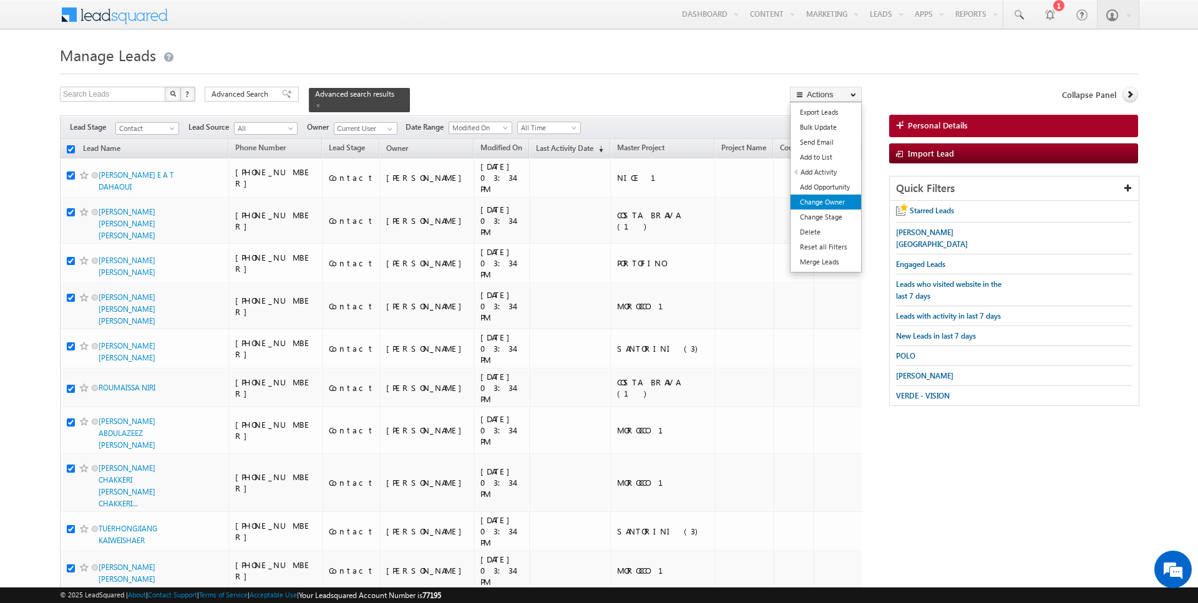
click at [832, 201] on link "Change Owner" at bounding box center [825, 202] width 70 height 15
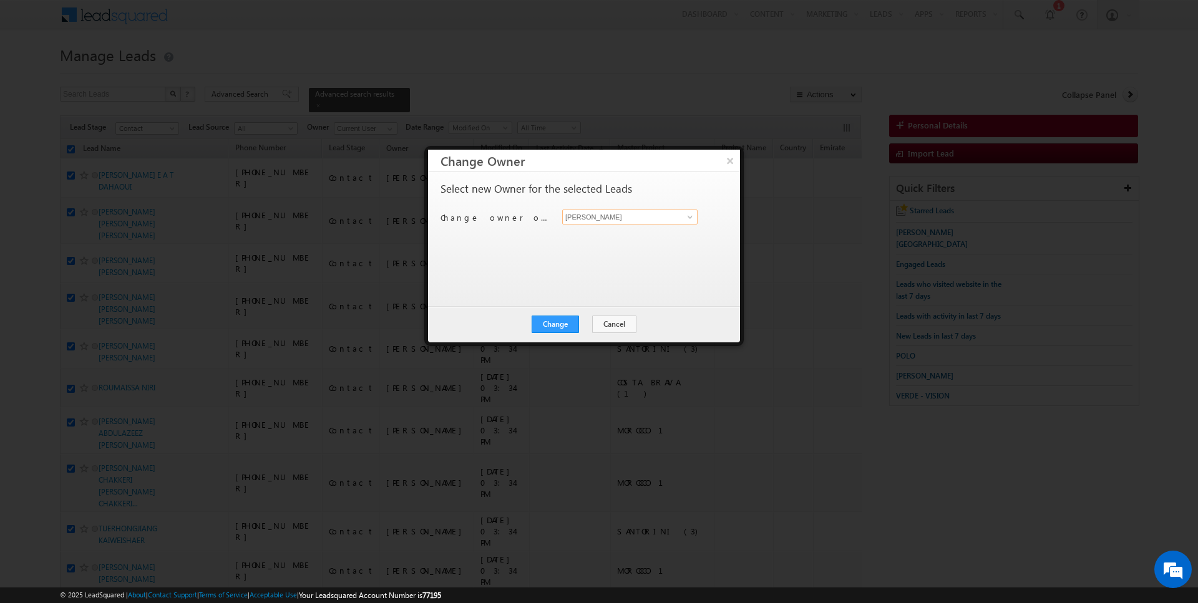
click at [611, 218] on input "[PERSON_NAME]" at bounding box center [629, 217] width 135 height 15
click at [543, 339] on div "Change Cancel Close" at bounding box center [584, 324] width 312 height 36
click at [556, 329] on button "Change" at bounding box center [555, 324] width 47 height 17
click at [580, 324] on button "Close" at bounding box center [586, 324] width 40 height 17
